Goal: Task Accomplishment & Management: Use online tool/utility

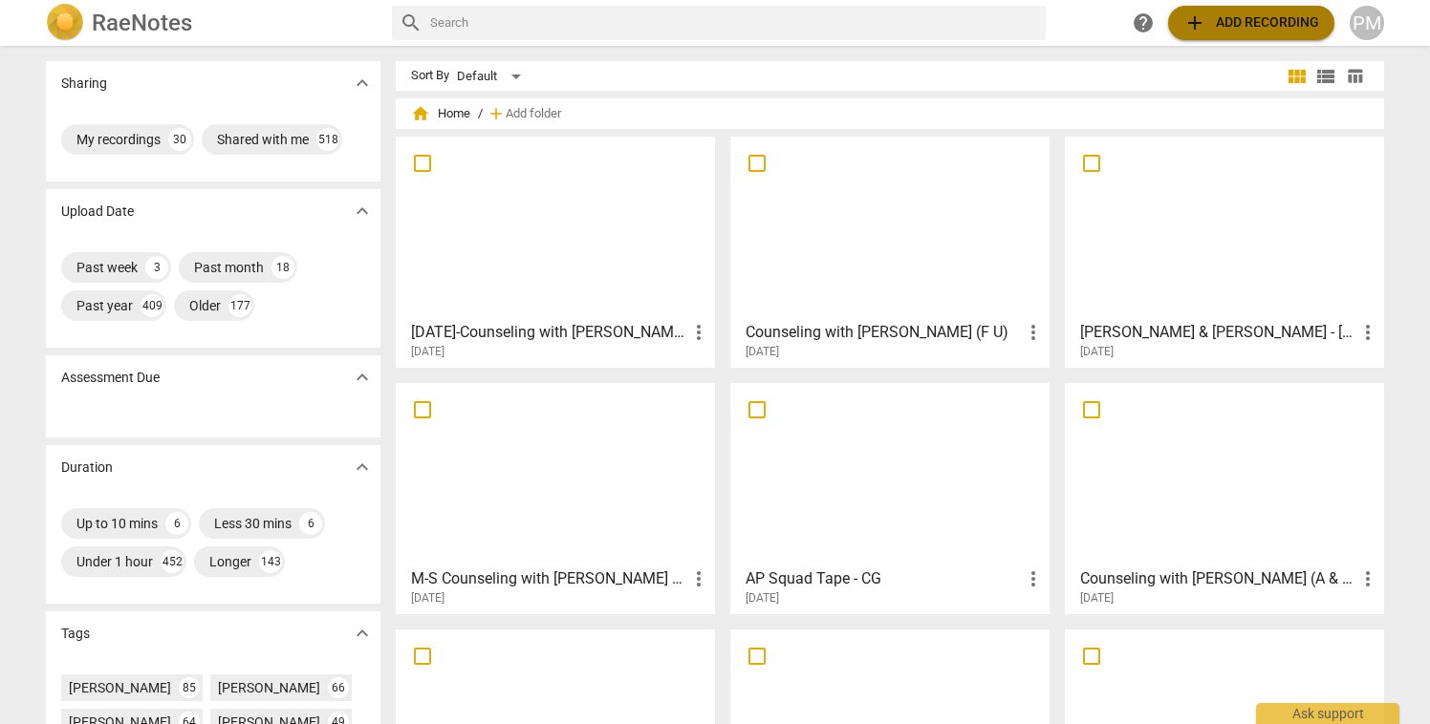
click at [1197, 27] on span "add" at bounding box center [1194, 22] width 23 height 23
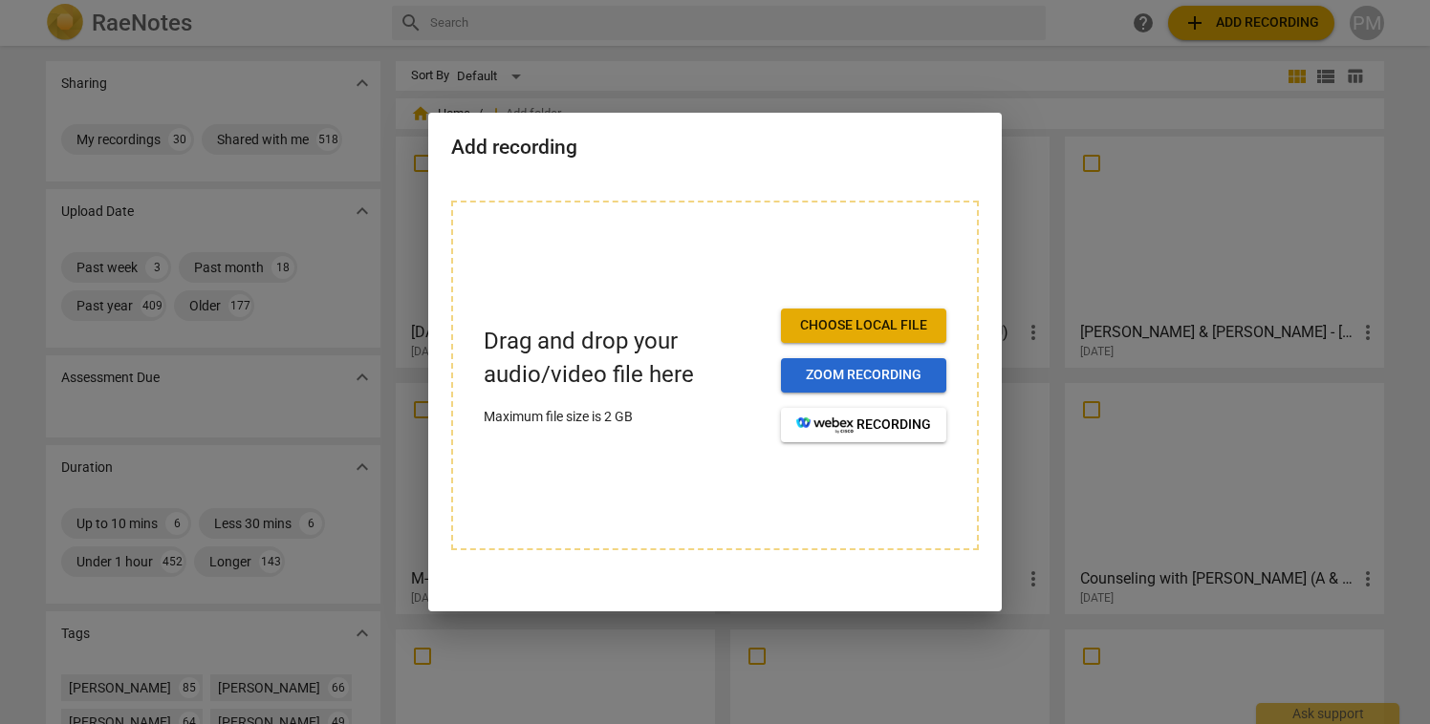
click at [886, 370] on span "Zoom recording" at bounding box center [863, 375] width 135 height 19
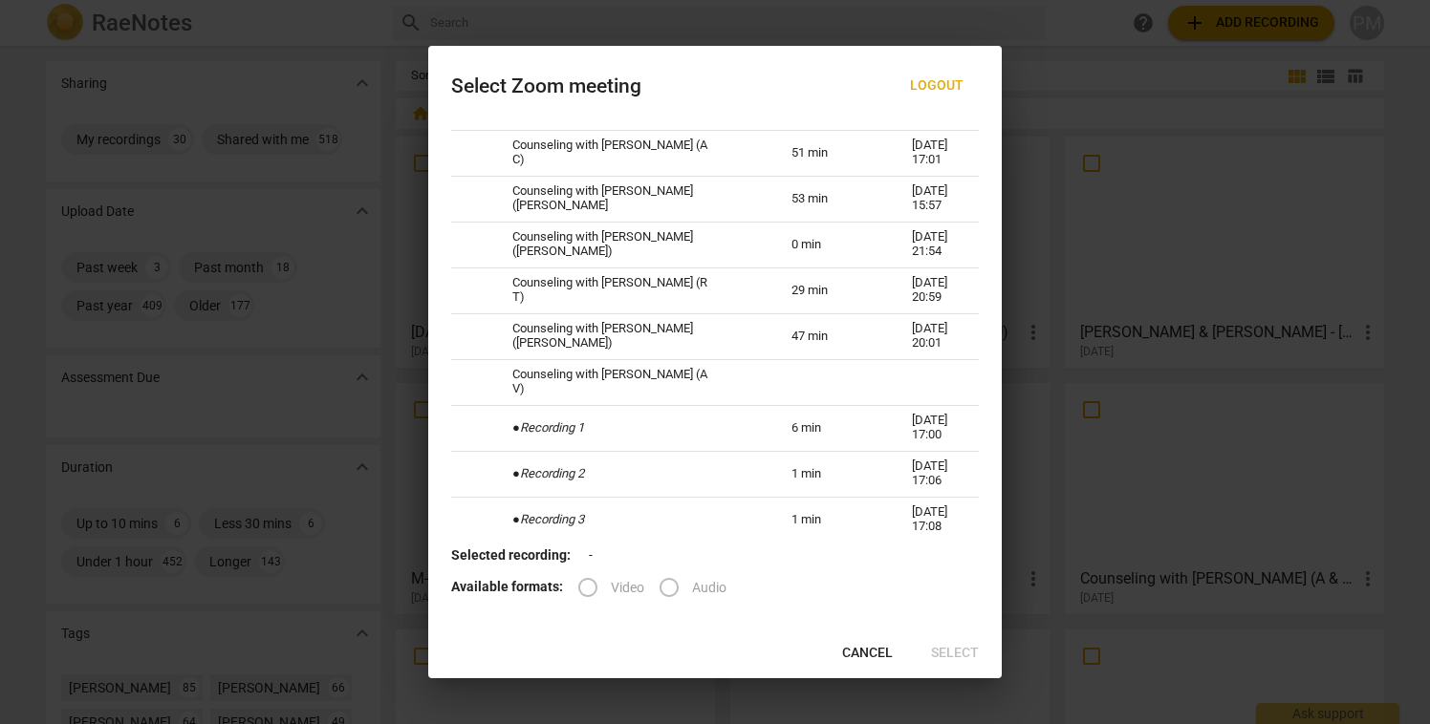
scroll to position [477, 0]
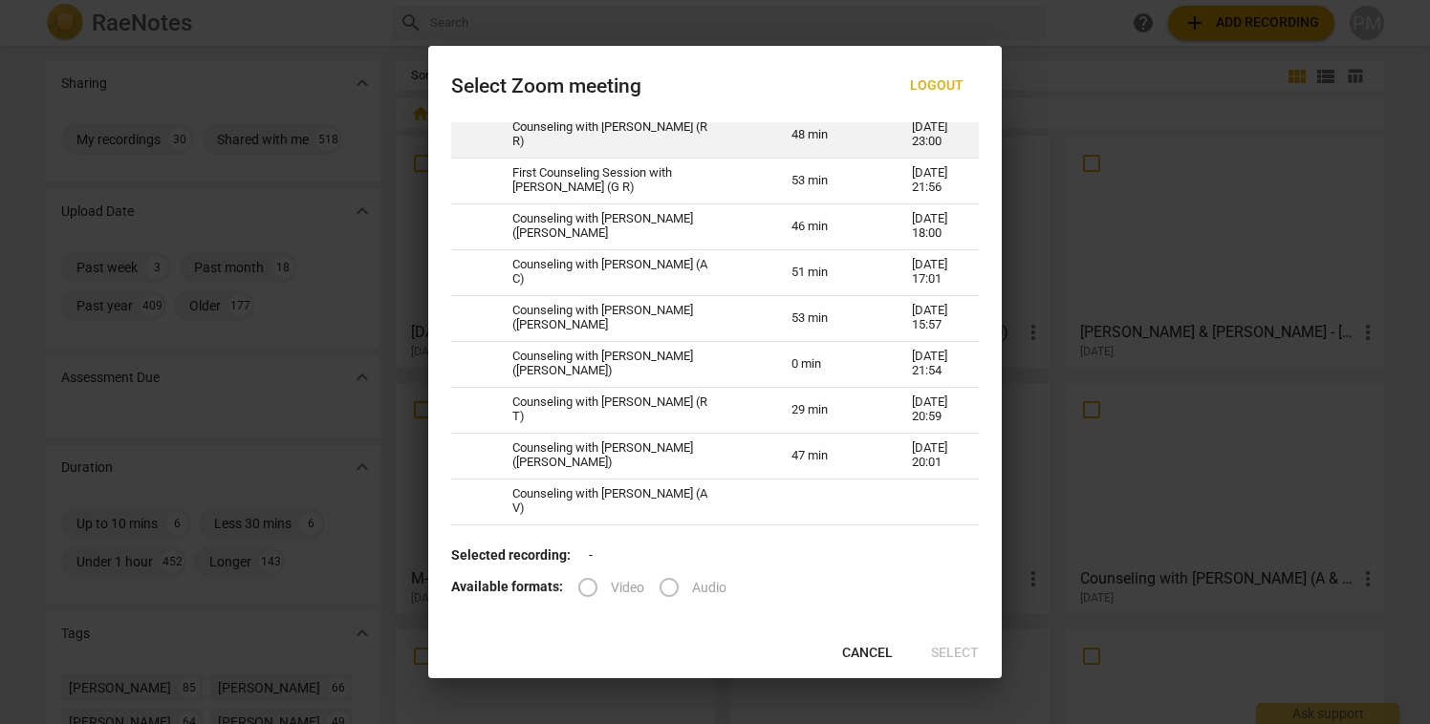
click at [691, 140] on td "Counseling with [PERSON_NAME] (R R)" at bounding box center [628, 135] width 279 height 46
radio input "true"
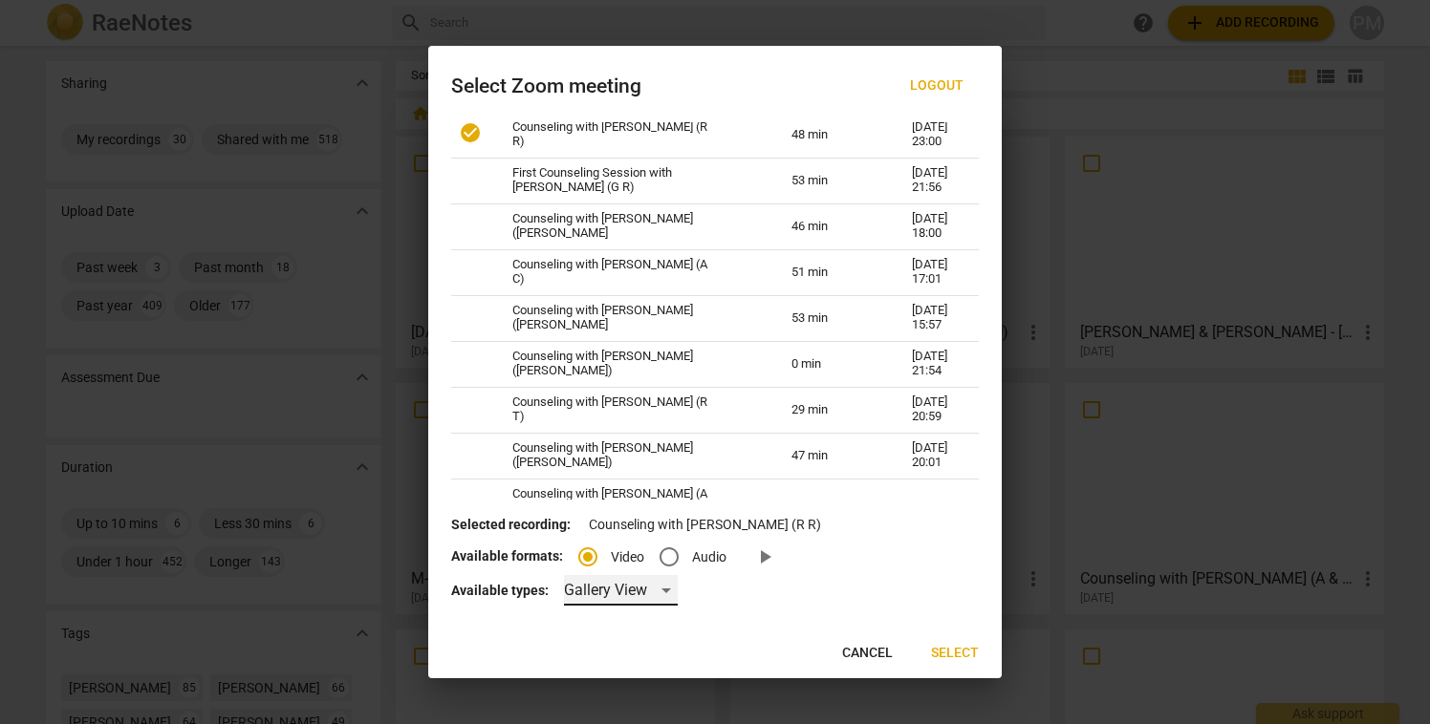
click at [657, 596] on div "Gallery View" at bounding box center [621, 590] width 114 height 31
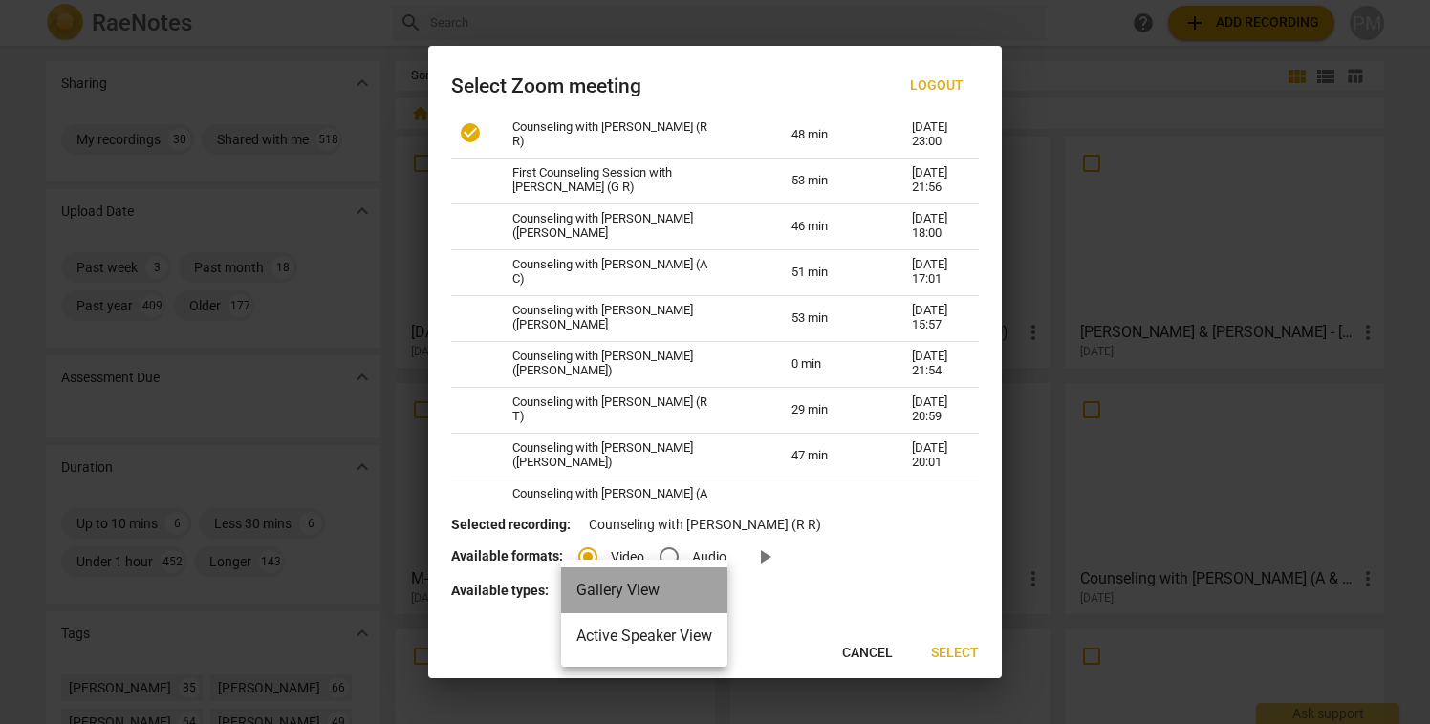
click at [657, 596] on li "Gallery View" at bounding box center [644, 591] width 166 height 46
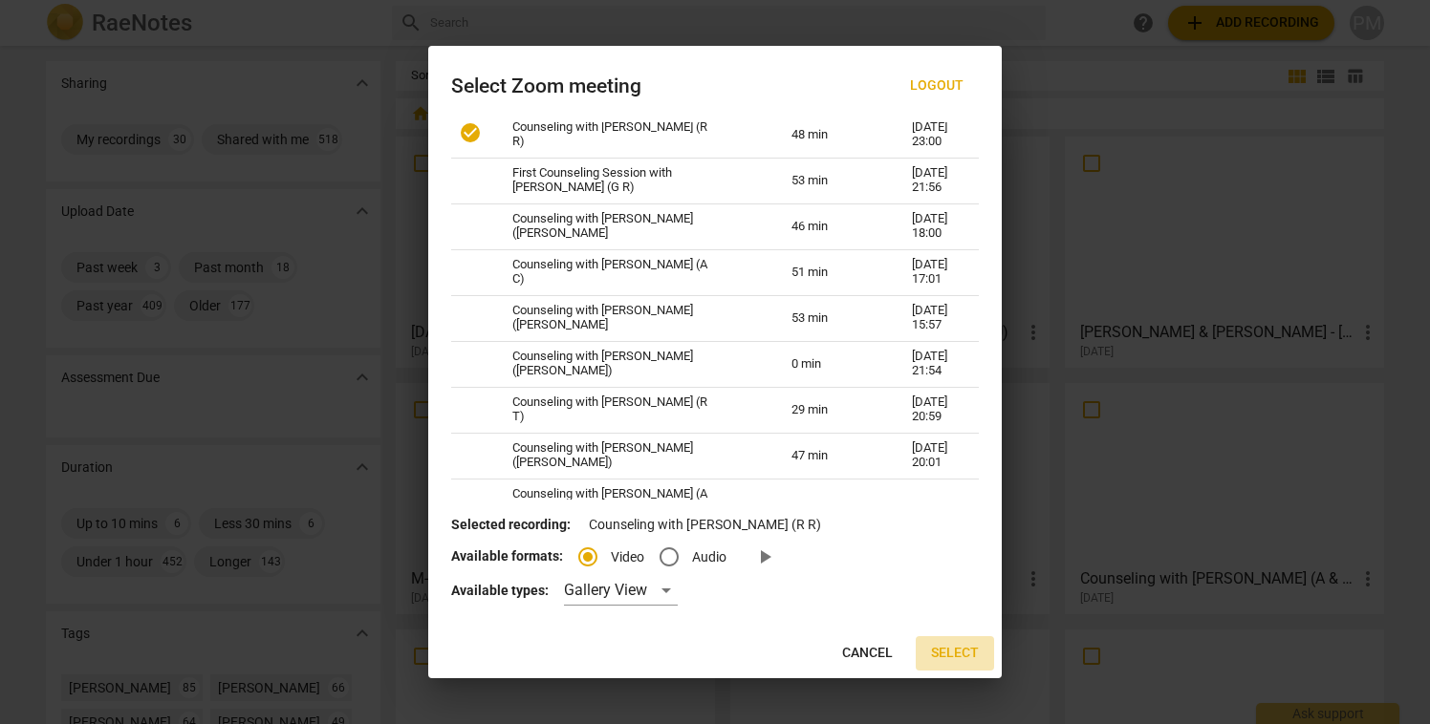
click at [949, 651] on span "Select" at bounding box center [955, 653] width 48 height 19
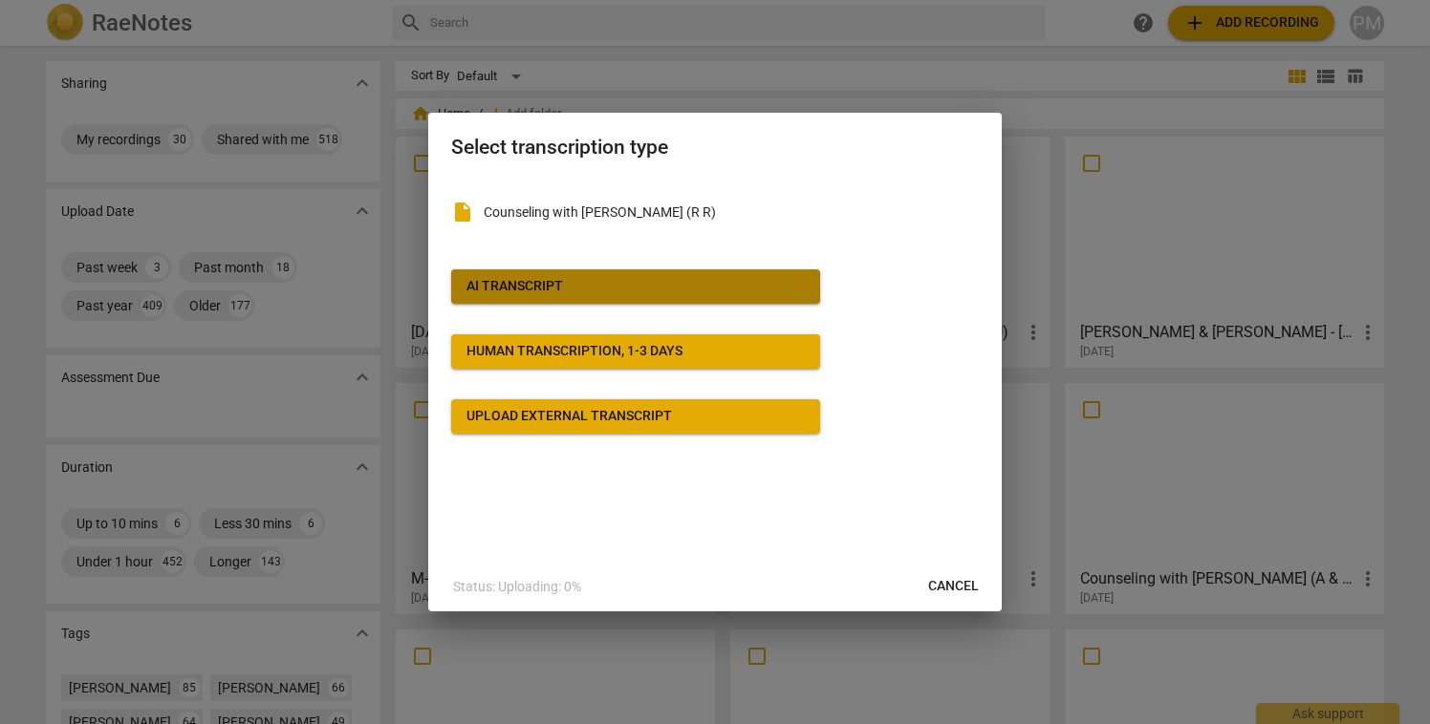
click at [695, 287] on span "AI Transcript" at bounding box center [635, 286] width 338 height 19
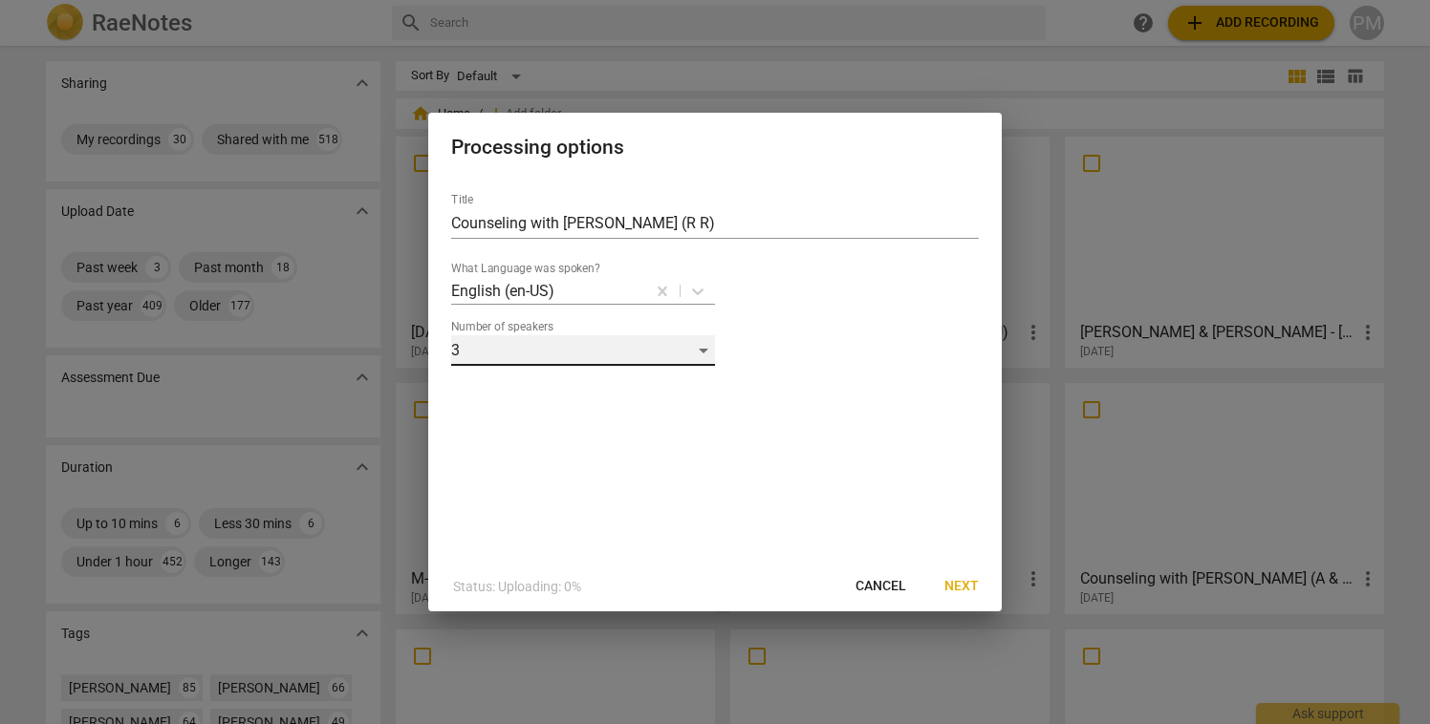
click at [704, 354] on div "3" at bounding box center [583, 350] width 264 height 31
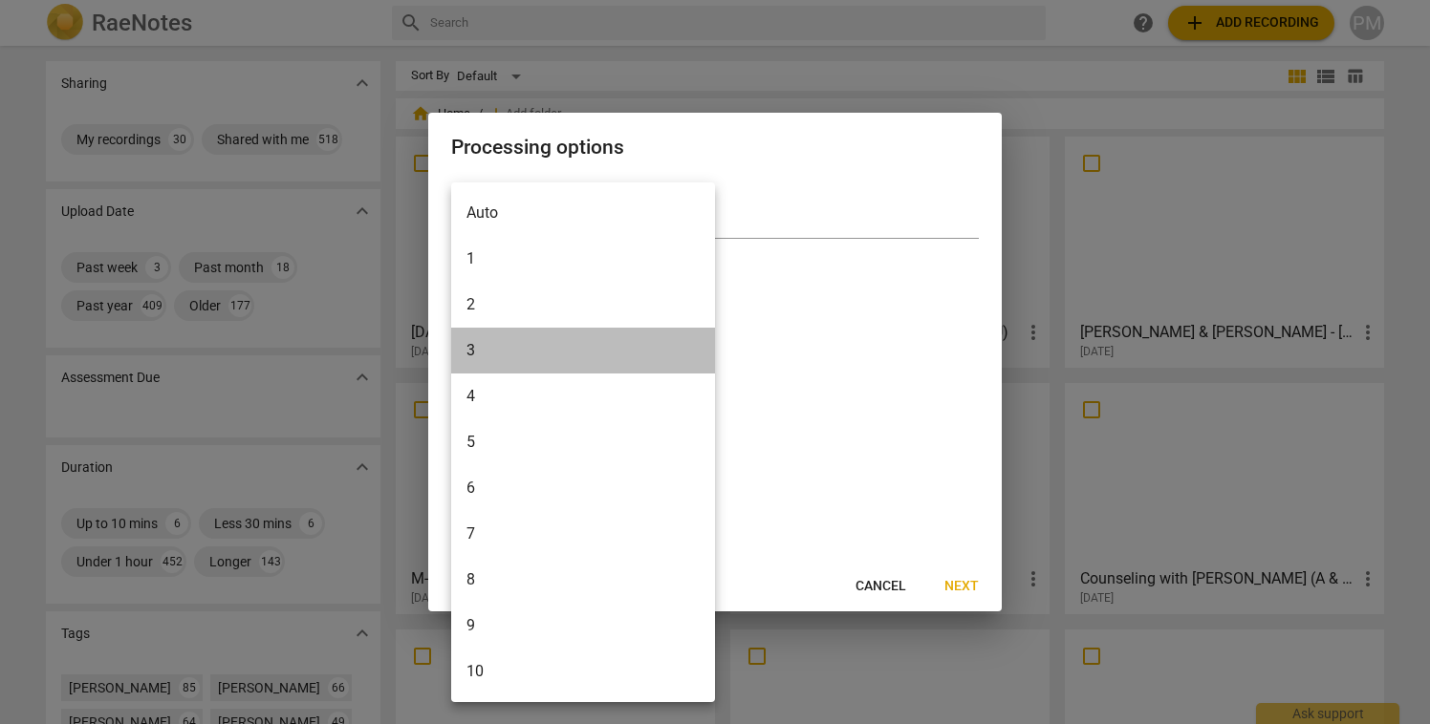
click at [700, 359] on li "3" at bounding box center [583, 351] width 264 height 46
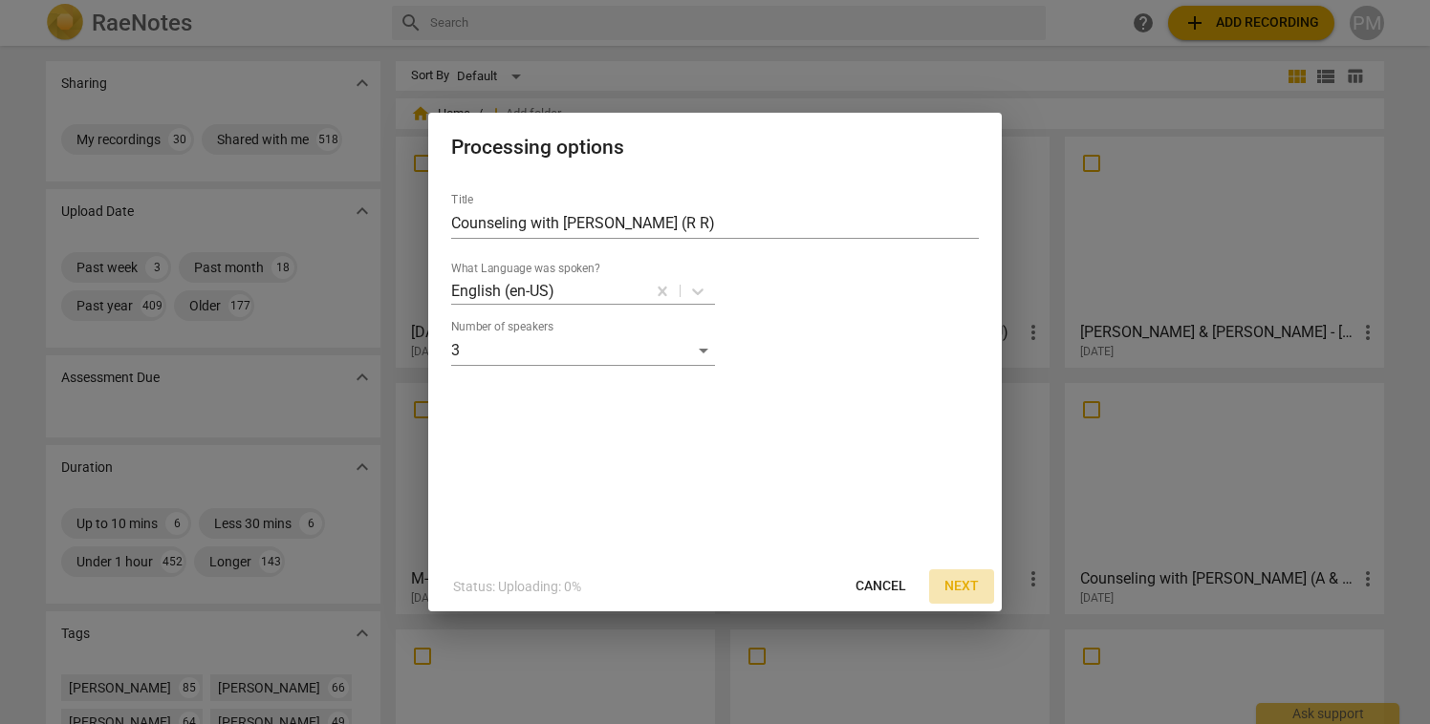
click at [956, 590] on span "Next" at bounding box center [961, 586] width 34 height 19
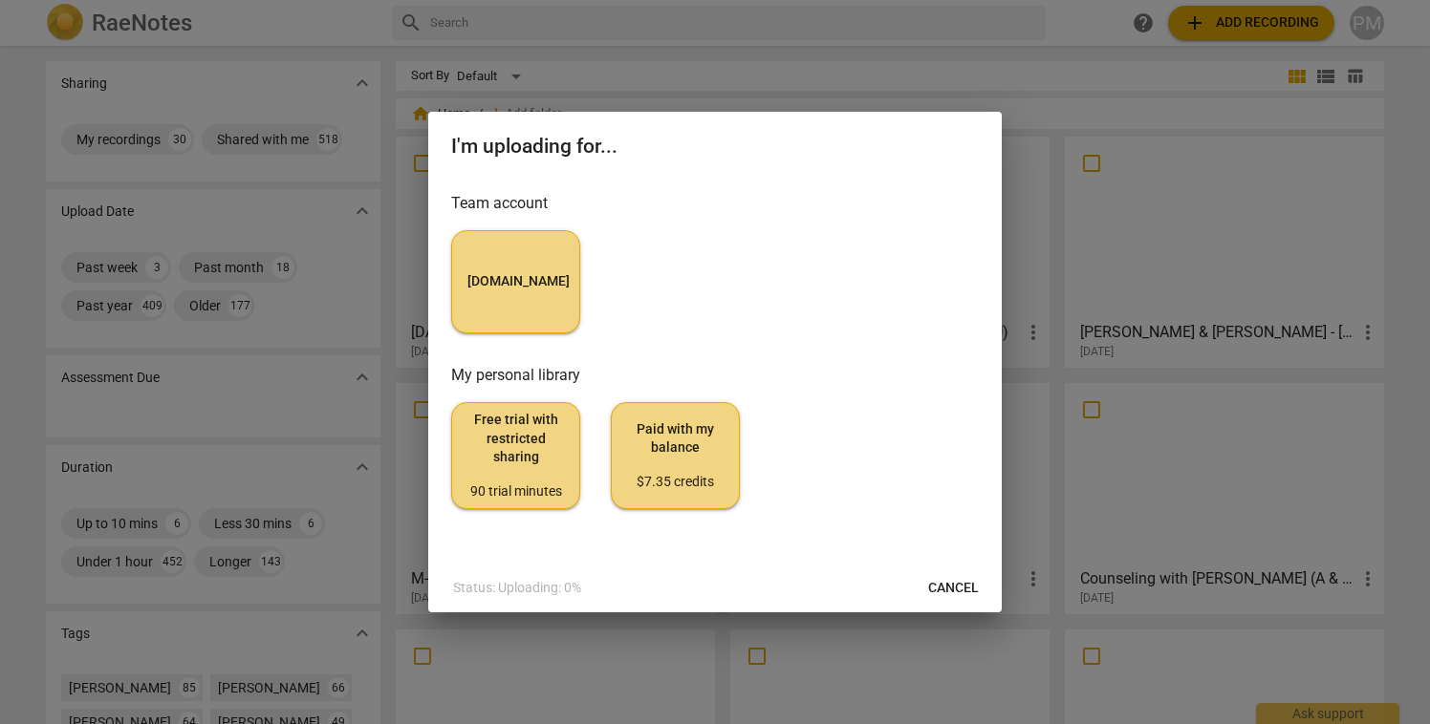
click at [540, 298] on button "[DOMAIN_NAME]" at bounding box center [515, 281] width 129 height 103
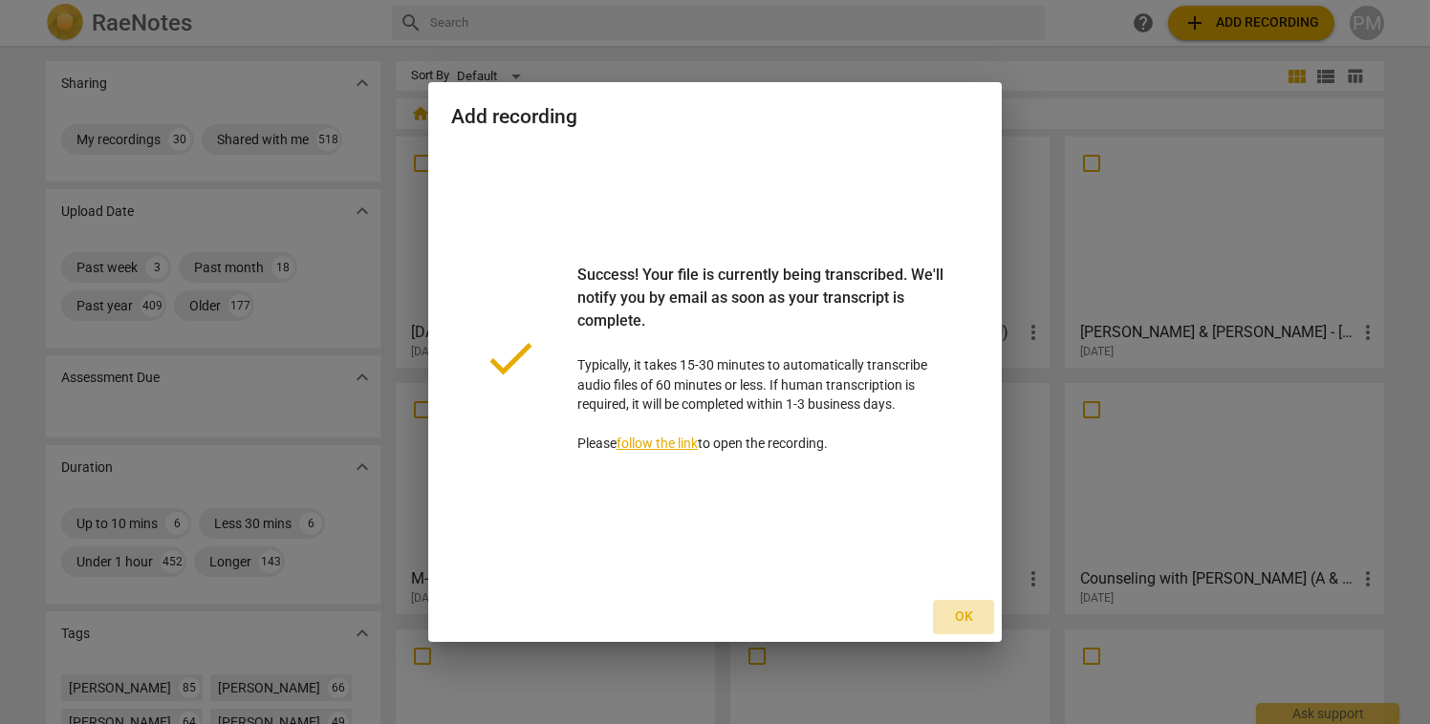
click at [974, 614] on span "Ok" at bounding box center [963, 617] width 31 height 19
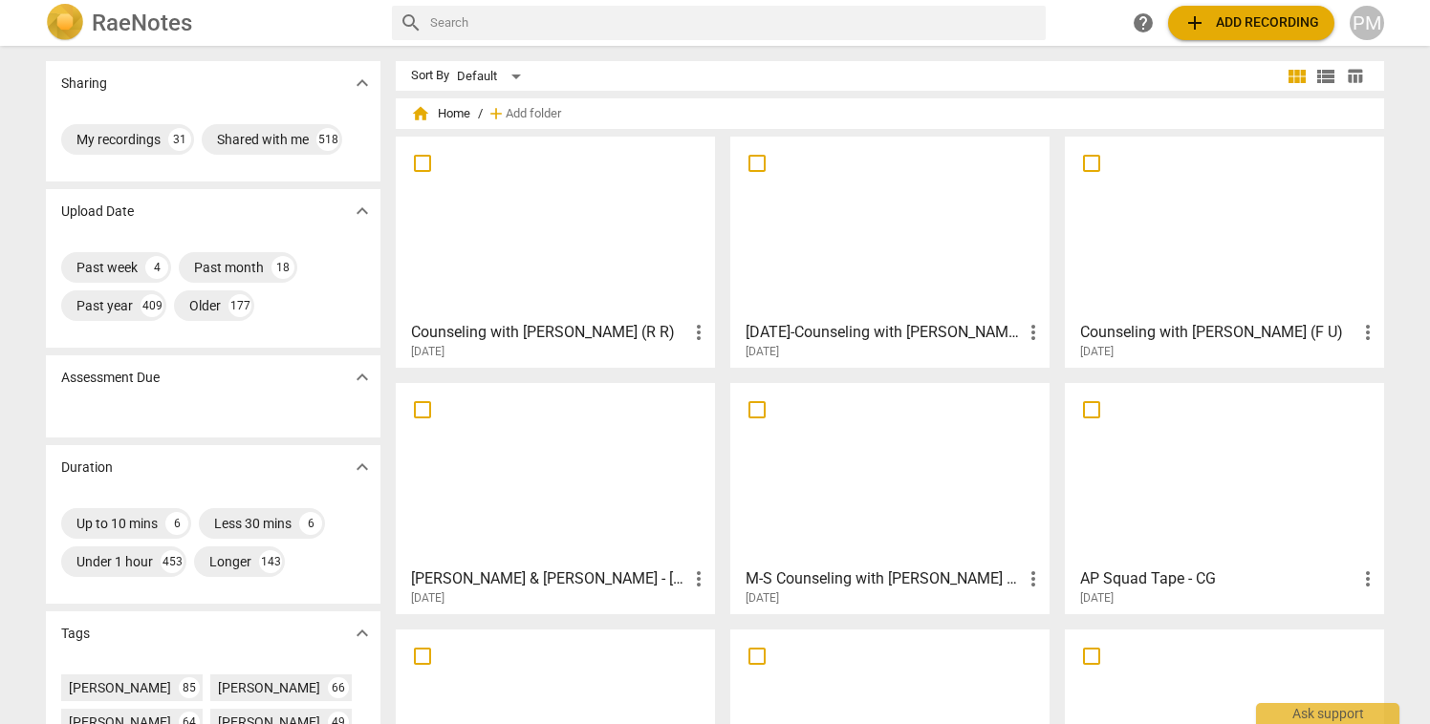
click at [523, 196] on div at bounding box center [555, 227] width 306 height 169
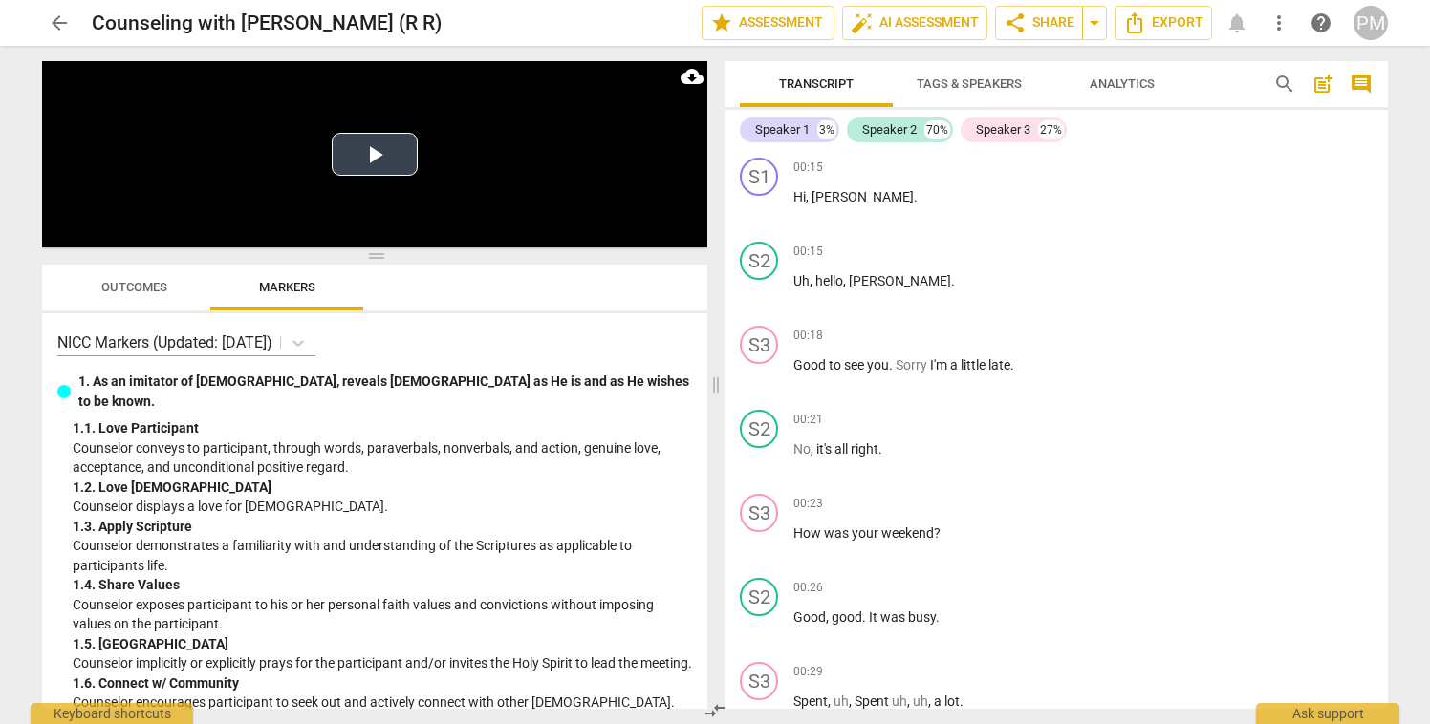
click at [367, 177] on video at bounding box center [374, 154] width 665 height 186
click at [367, 159] on button "Play Video" at bounding box center [375, 154] width 86 height 43
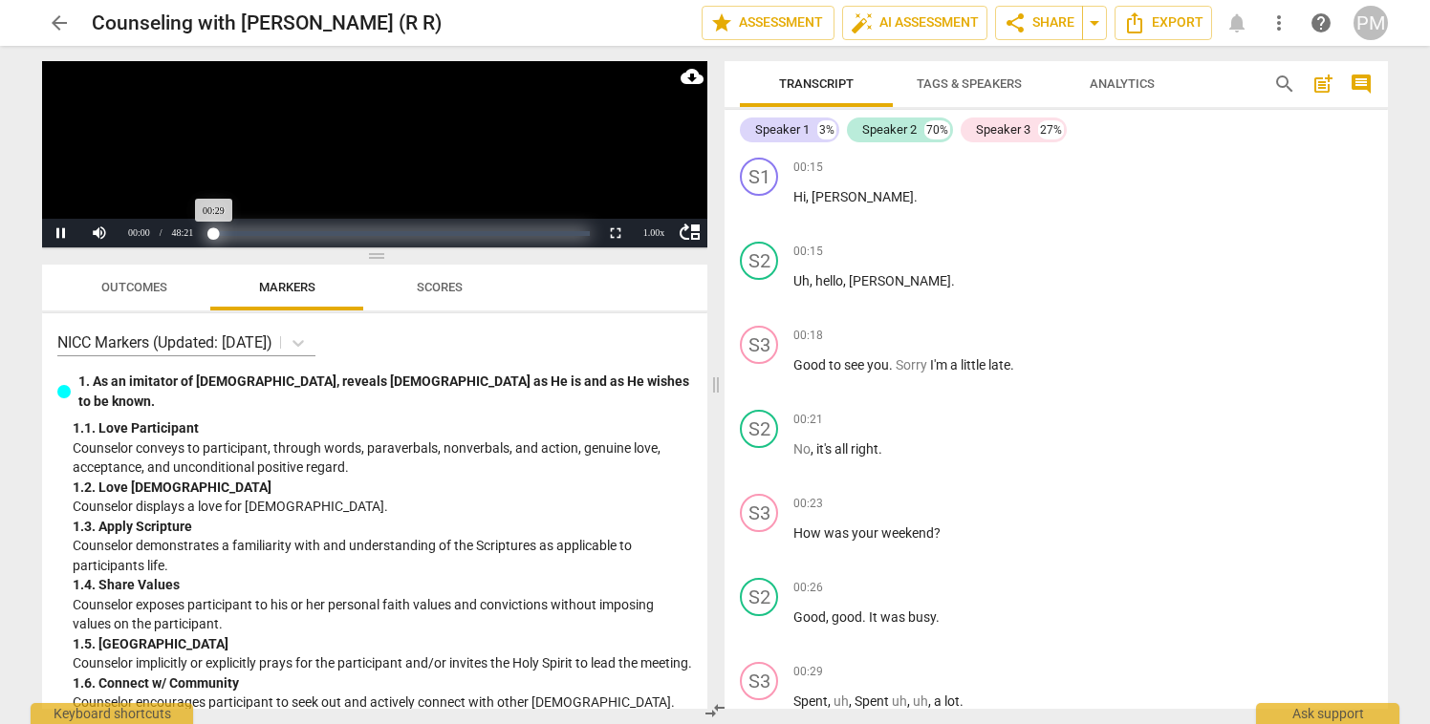
click at [214, 233] on div "Progress : 1.01%" at bounding box center [212, 233] width 4 height 5
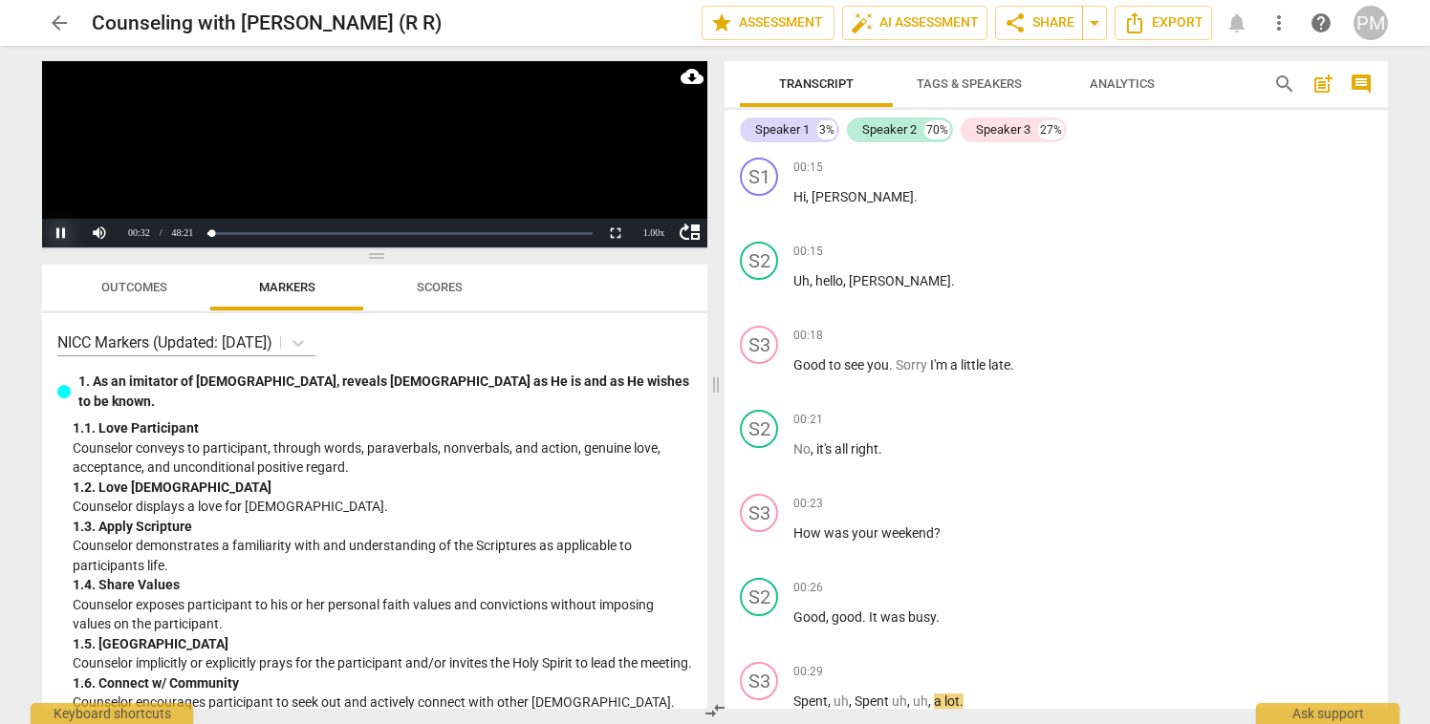
click at [59, 232] on button "Pause" at bounding box center [61, 233] width 38 height 29
click at [1096, 29] on span "arrow_drop_down" at bounding box center [1094, 22] width 23 height 23
click at [1041, 49] on div "link Copy link" at bounding box center [1021, 59] width 168 height 38
